Goal: Navigation & Orientation: Find specific page/section

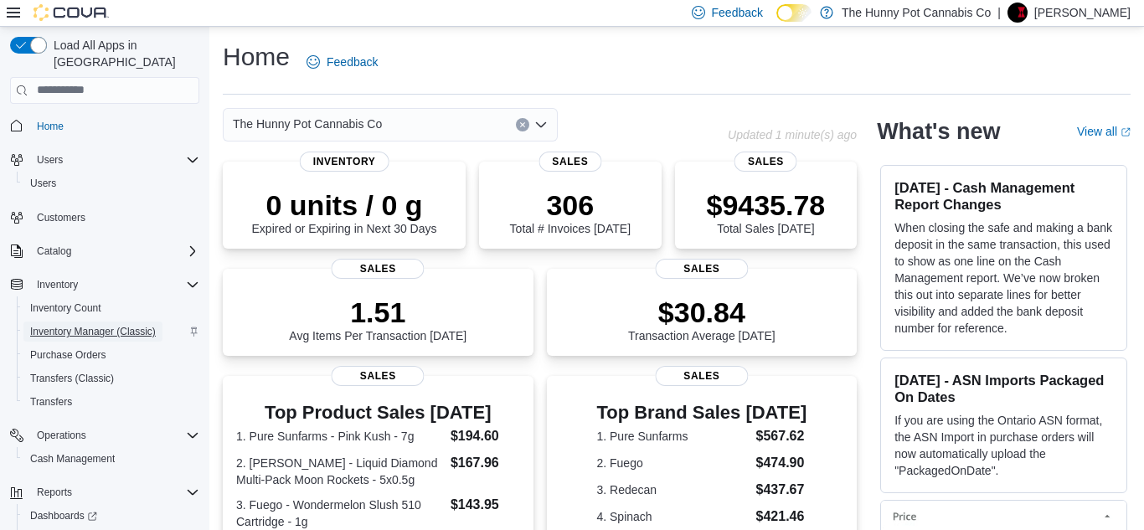
click at [95, 325] on span "Inventory Manager (Classic)" at bounding box center [93, 331] width 126 height 13
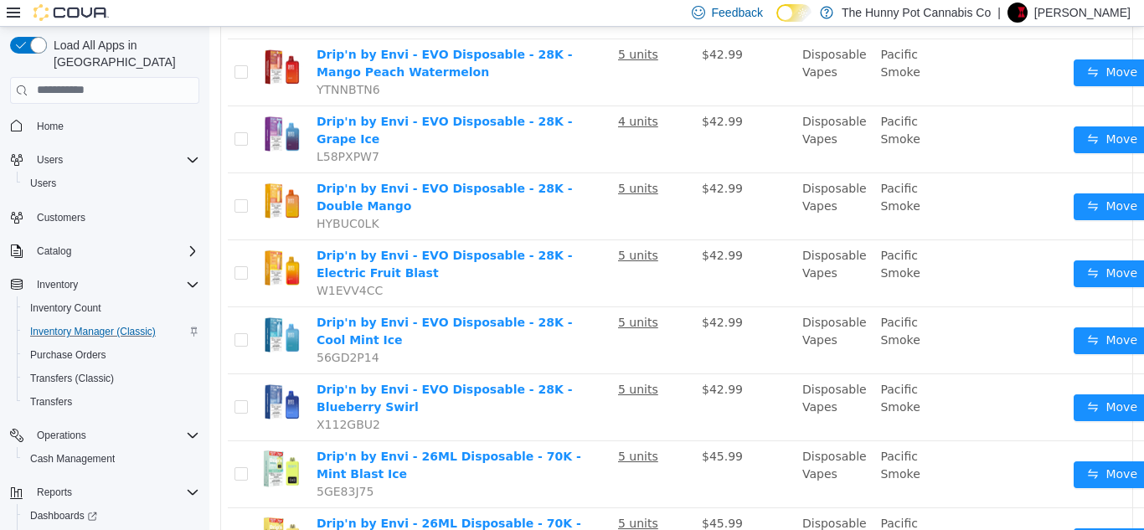
scroll to position [1348, 0]
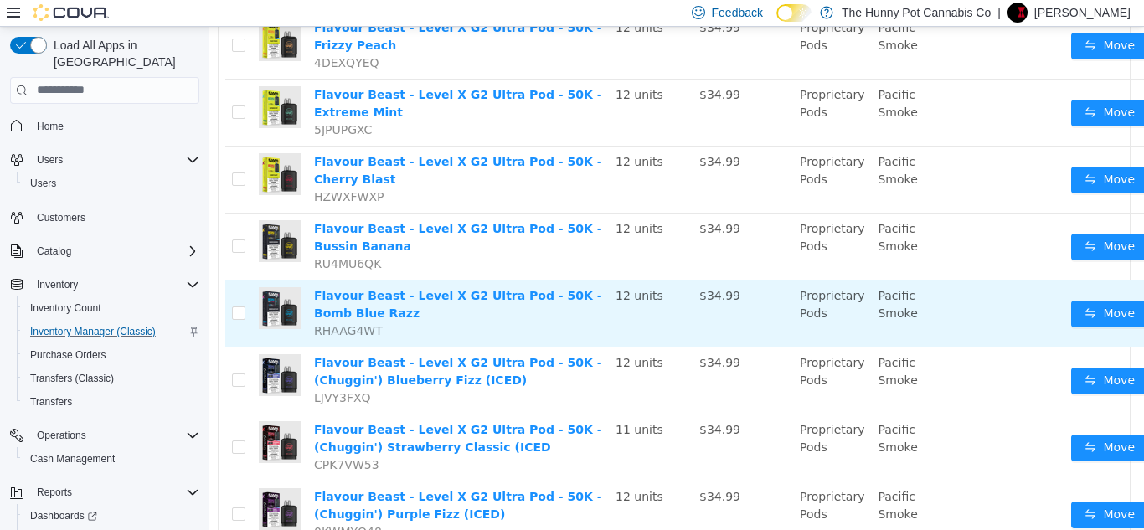
scroll to position [1457, 3]
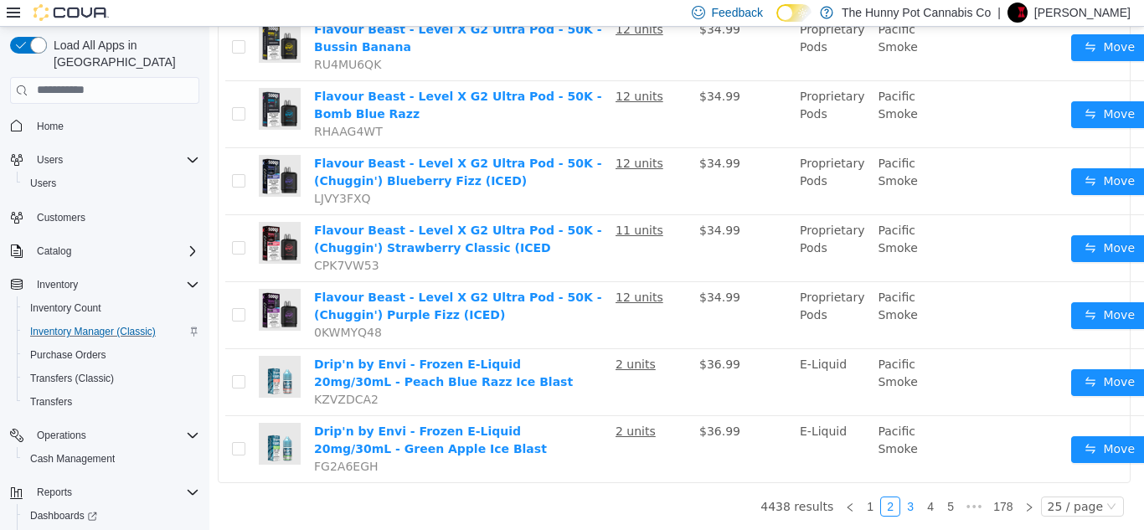
click at [918, 508] on link "3" at bounding box center [910, 506] width 18 height 18
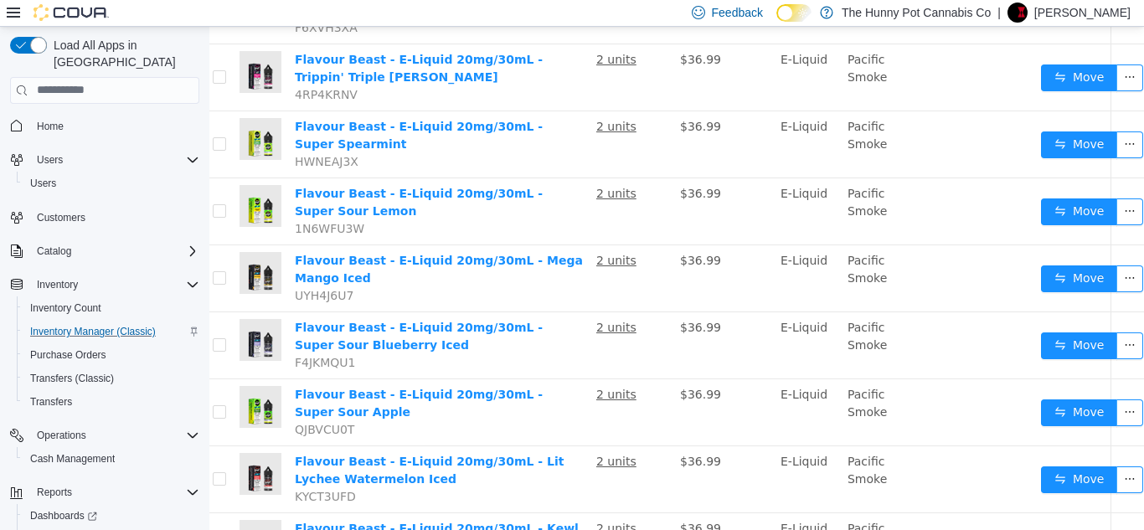
scroll to position [1457, 22]
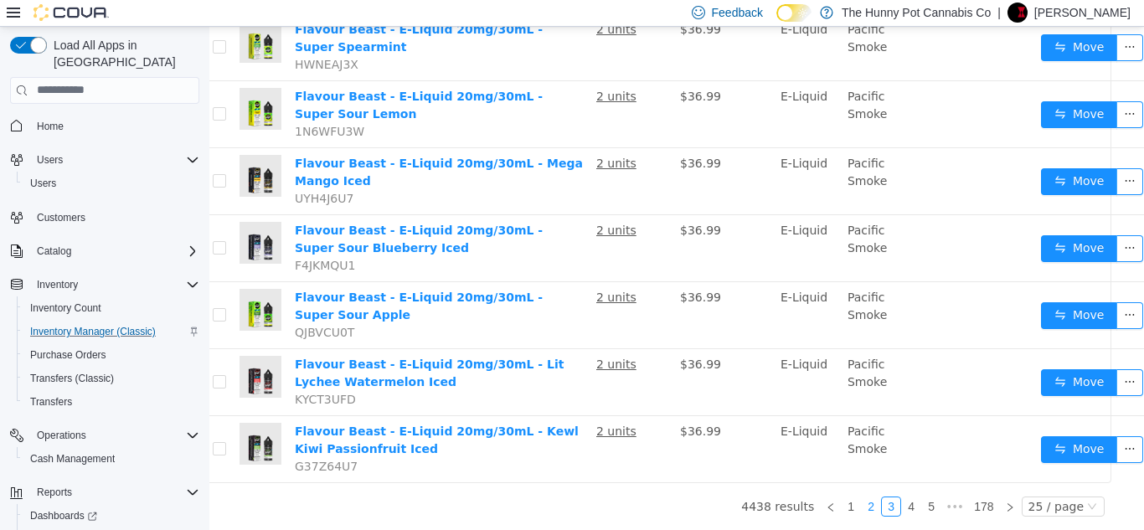
click at [868, 507] on link "2" at bounding box center [871, 506] width 18 height 18
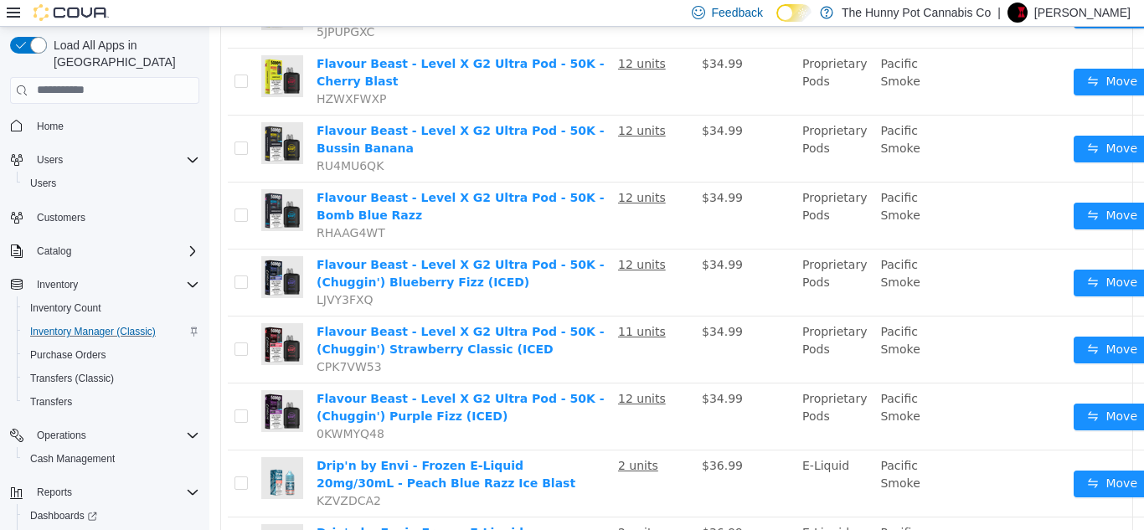
scroll to position [1457, 0]
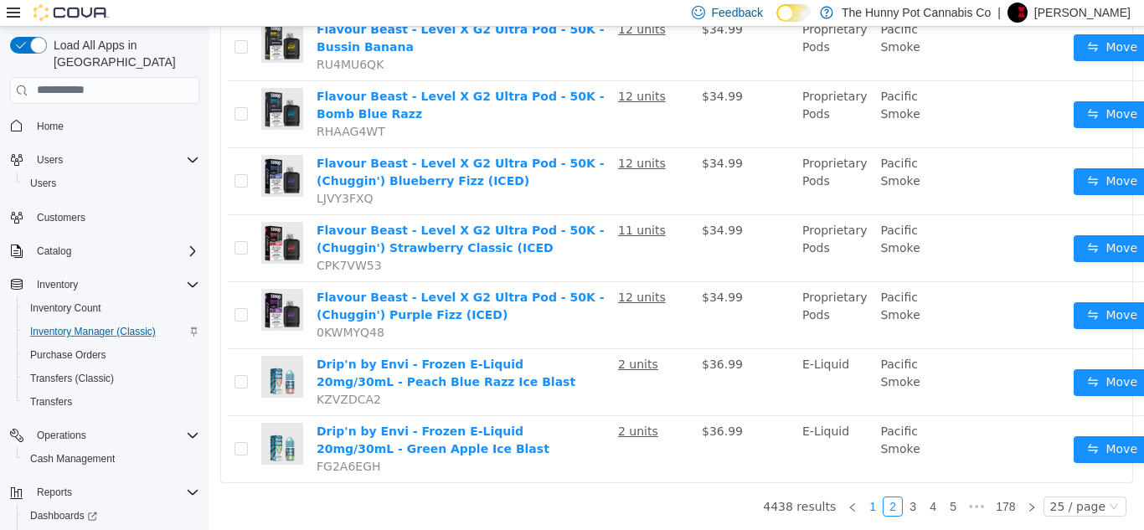
click at [878, 505] on link "1" at bounding box center [872, 506] width 18 height 18
